Goal: Find specific page/section: Find specific page/section

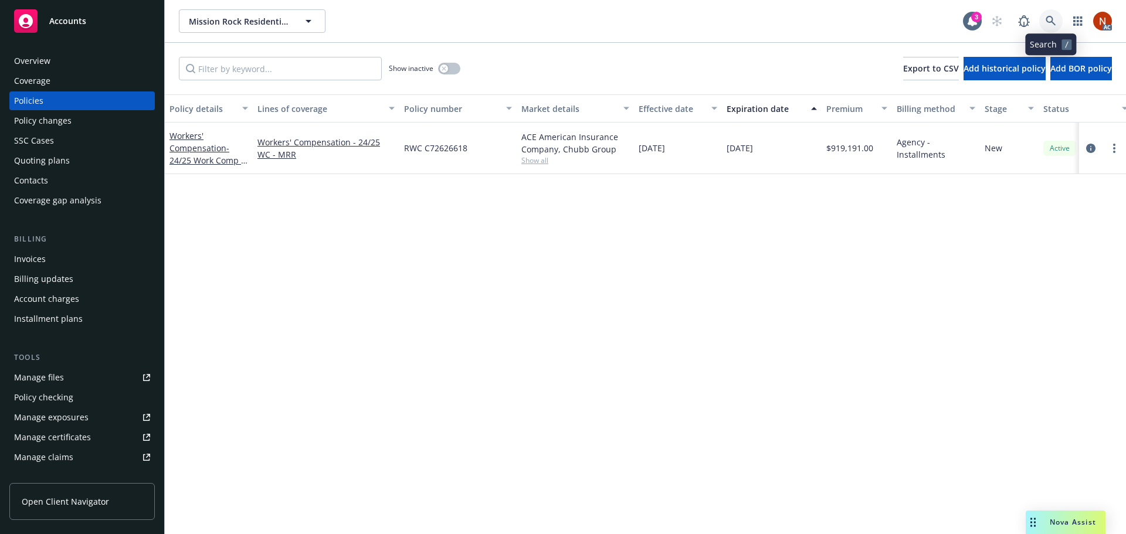
click at [1051, 22] on icon at bounding box center [1051, 21] width 10 height 10
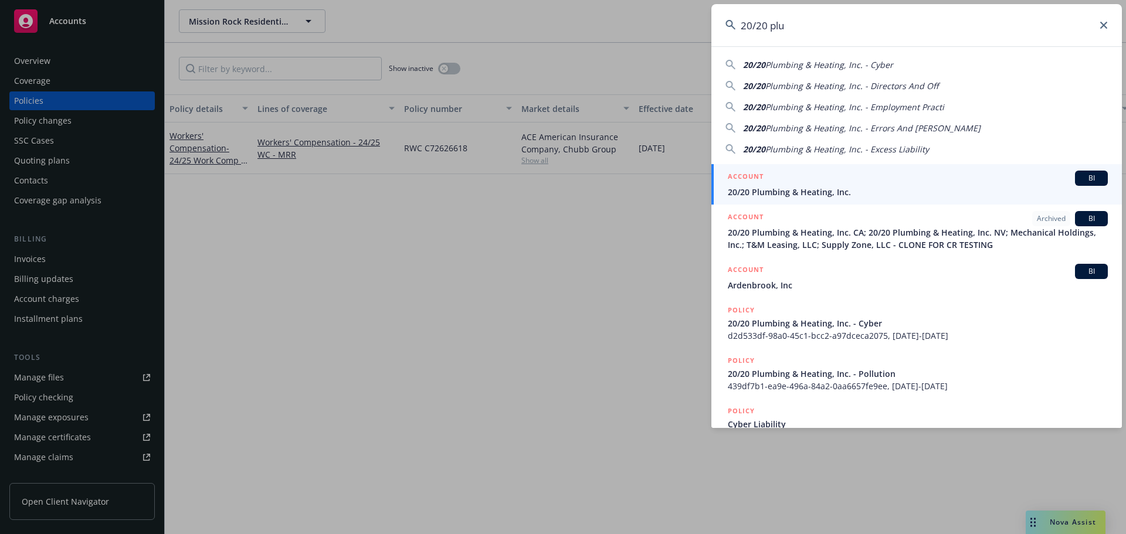
type input "20/20 plu"
click at [877, 182] on div "ACCOUNT BI" at bounding box center [918, 178] width 380 height 15
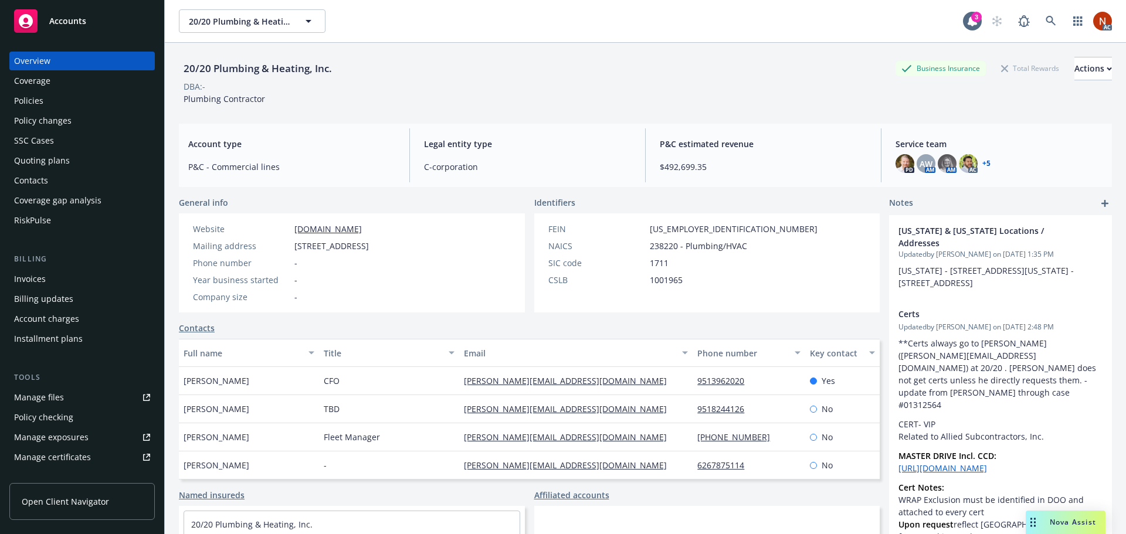
click at [42, 106] on div "Policies" at bounding box center [28, 101] width 29 height 19
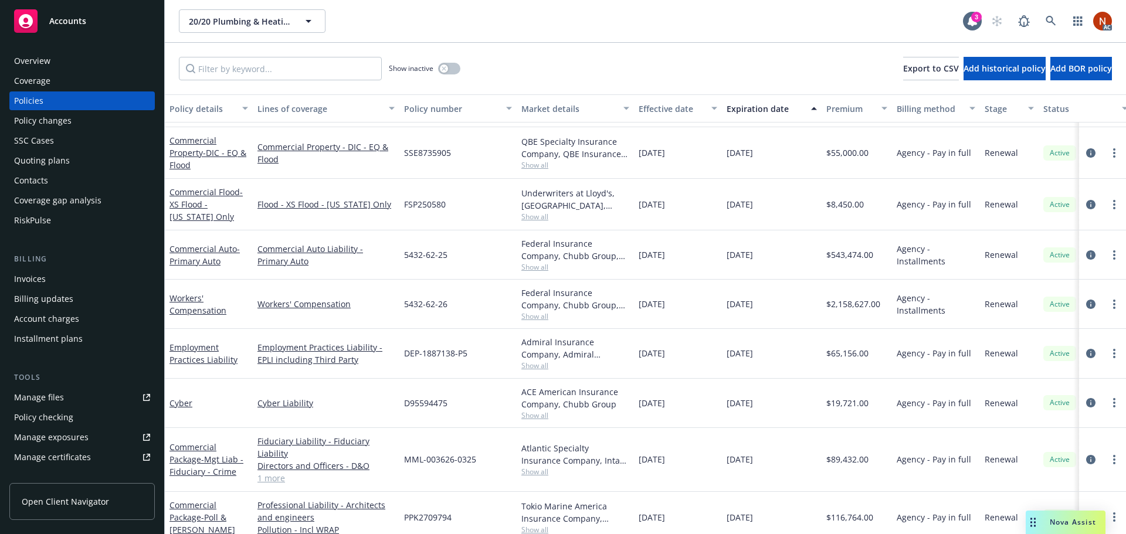
scroll to position [391, 0]
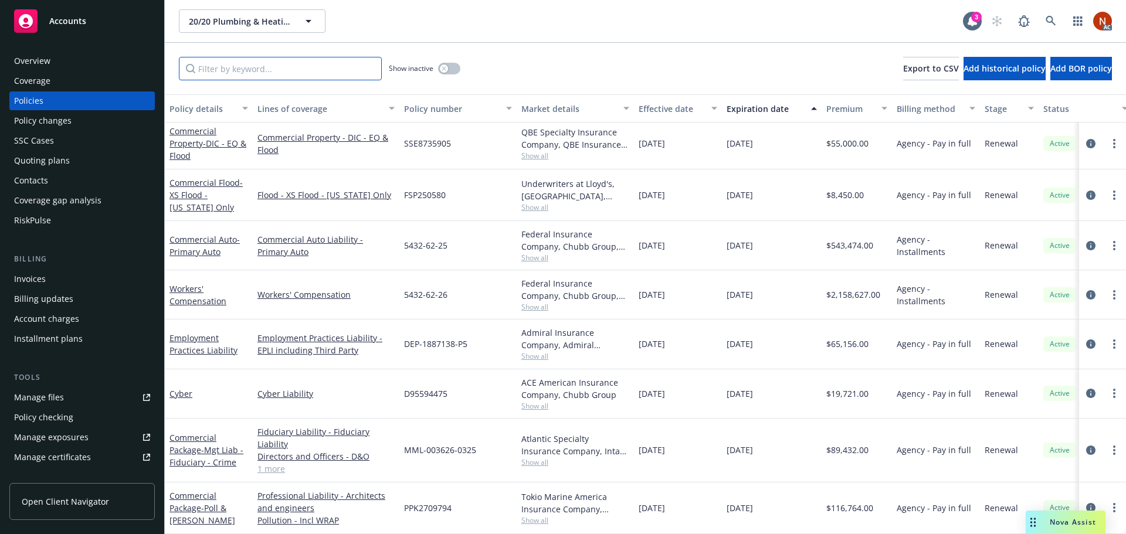
click at [293, 72] on input "Filter by keyword..." at bounding box center [280, 68] width 203 height 23
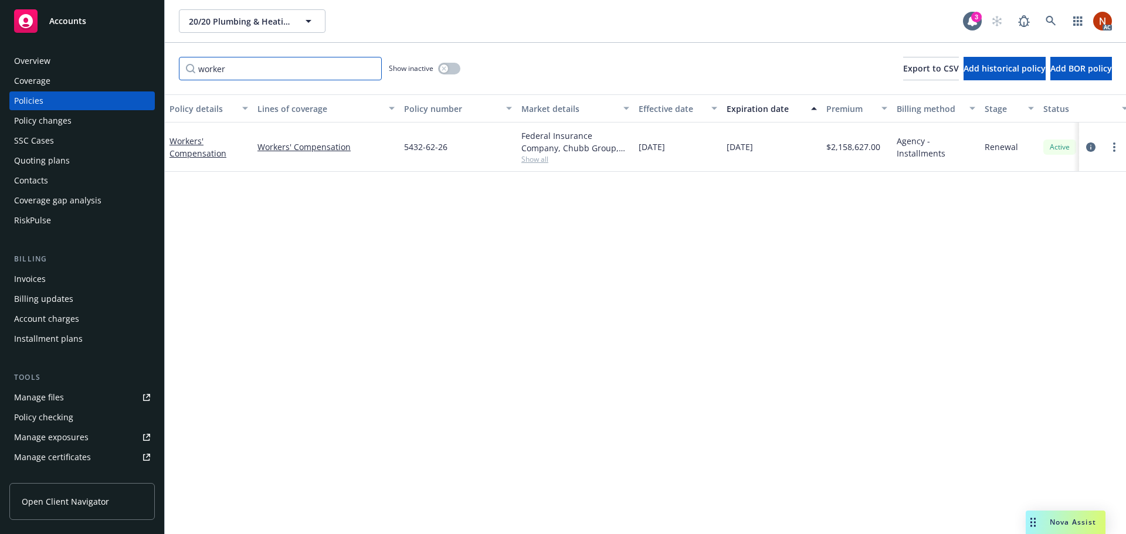
scroll to position [0, 0]
type input "worker"
click at [1091, 150] on icon "circleInformation" at bounding box center [1091, 147] width 9 height 9
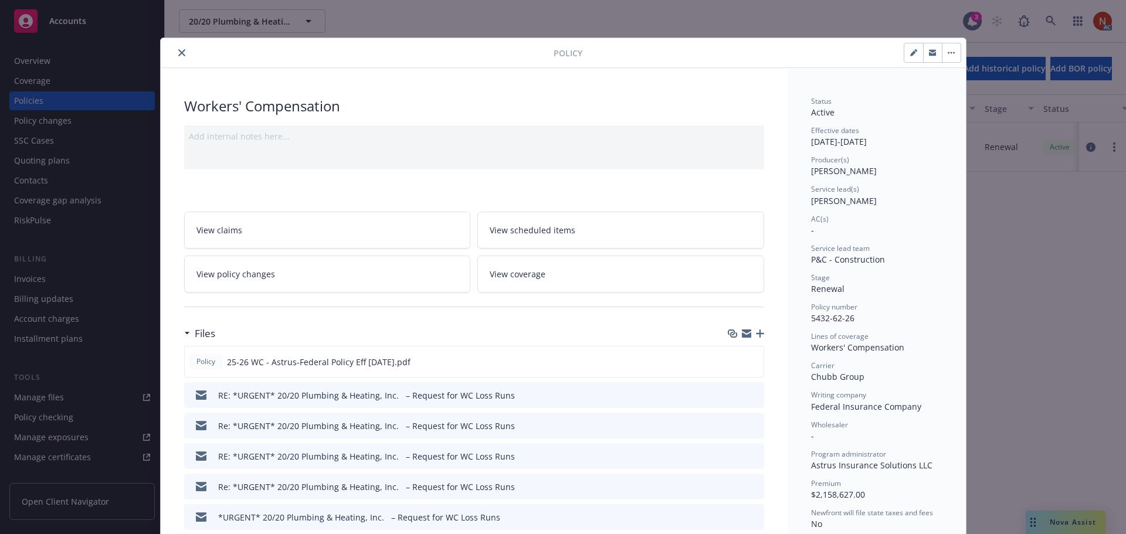
click at [178, 55] on icon "close" at bounding box center [181, 52] width 7 height 7
